Goal: Task Accomplishment & Management: Manage account settings

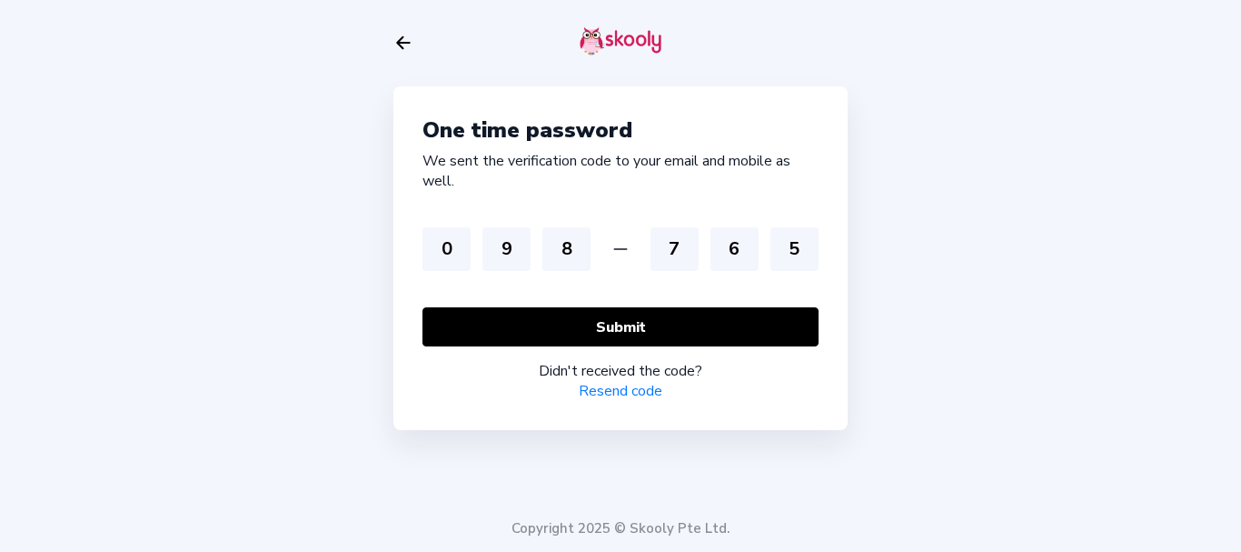
click at [606, 393] on link "Resend code" at bounding box center [621, 391] width 84 height 20
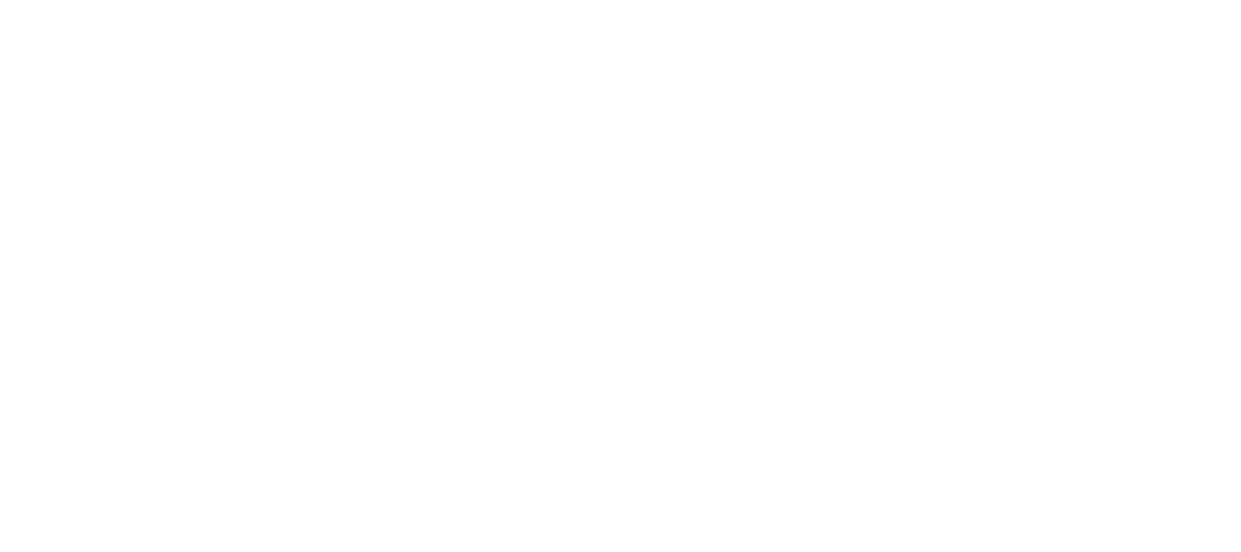
click at [706, 0] on html at bounding box center [620, 0] width 1241 height 0
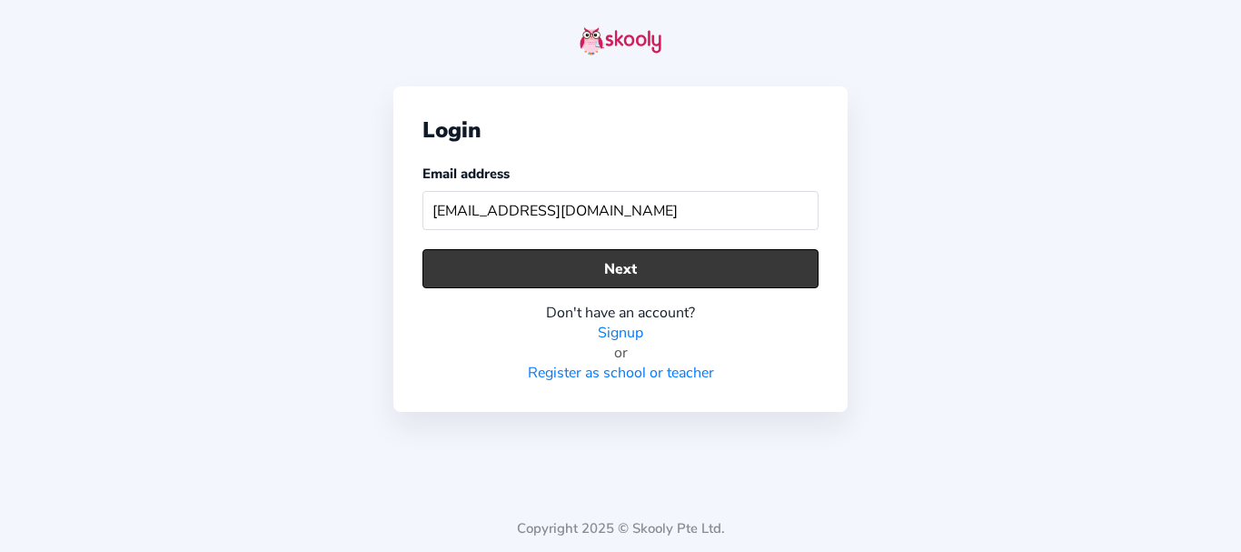
type input "[EMAIL_ADDRESS][DOMAIN_NAME]"
click at [594, 254] on button "Next" at bounding box center [621, 268] width 396 height 39
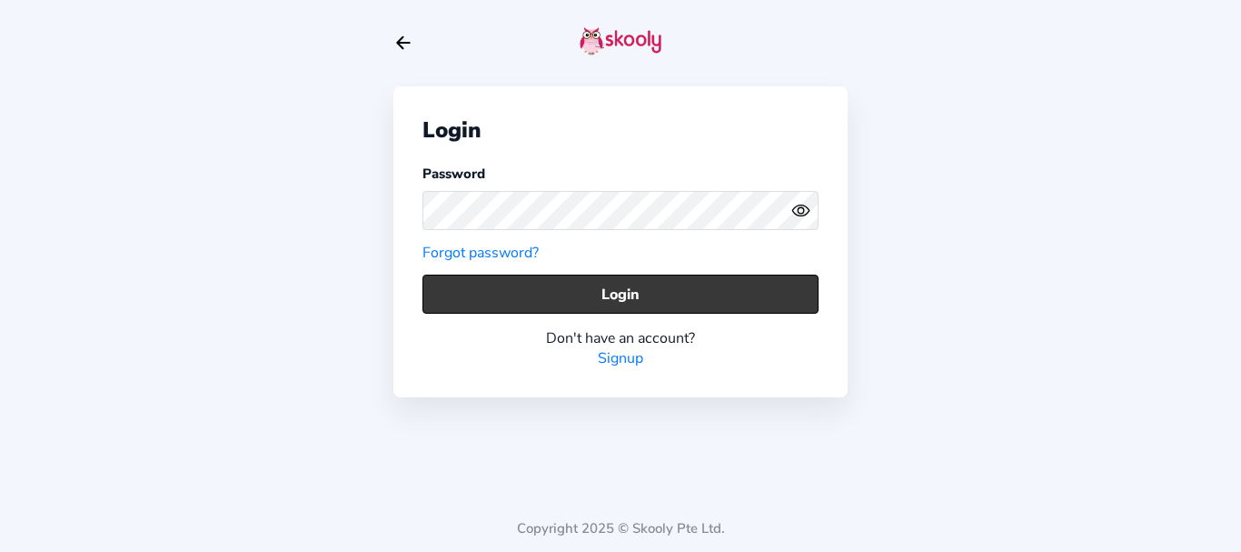
click at [451, 293] on button "Login" at bounding box center [621, 293] width 396 height 39
click at [452, 293] on button "Login" at bounding box center [621, 293] width 396 height 39
